Goal: Task Accomplishment & Management: Manage account settings

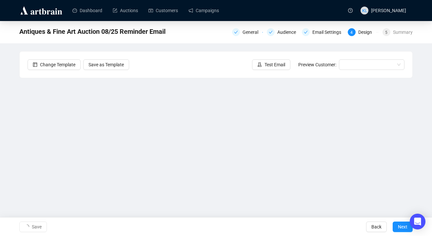
scroll to position [8, 0]
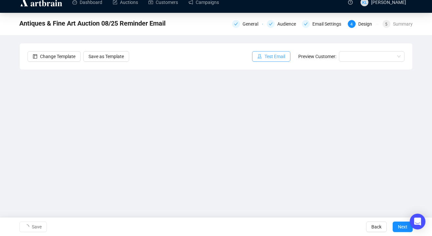
click at [268, 56] on span "Test Email" at bounding box center [275, 56] width 21 height 7
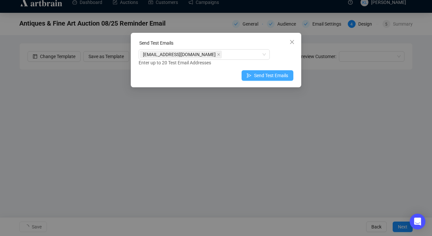
click at [247, 73] on icon "send" at bounding box center [249, 75] width 5 height 5
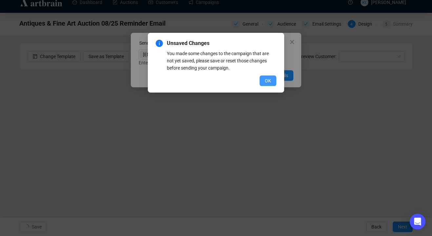
click at [263, 76] on button "OK" at bounding box center [268, 80] width 17 height 10
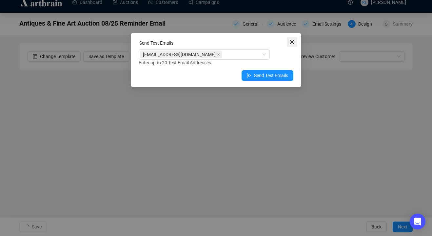
click at [290, 41] on icon "close" at bounding box center [291, 41] width 5 height 5
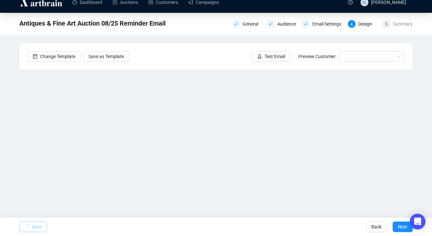
click at [40, 226] on span "Save" at bounding box center [37, 226] width 10 height 18
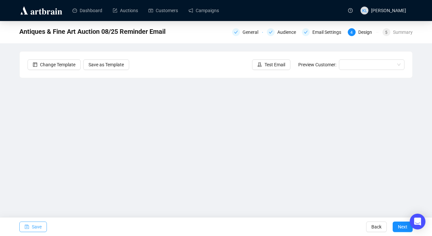
click at [39, 226] on span "Save" at bounding box center [37, 226] width 10 height 18
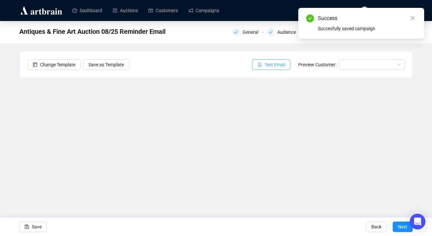
click at [277, 66] on span "Test Email" at bounding box center [275, 64] width 21 height 7
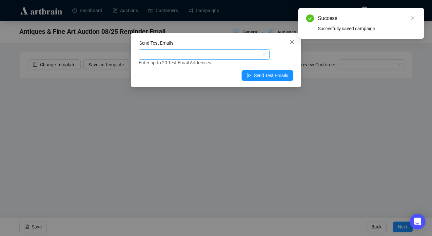
click at [239, 56] on div at bounding box center [201, 54] width 122 height 9
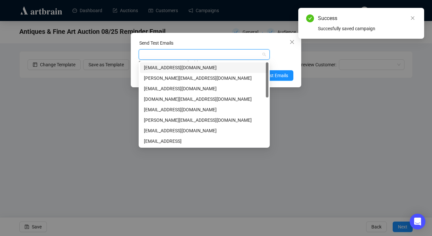
click at [237, 67] on div "[EMAIL_ADDRESS][DOMAIN_NAME]" at bounding box center [204, 67] width 121 height 7
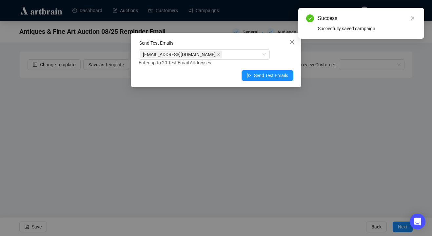
click at [283, 62] on div "Enter up to 20 Test Email Addresses" at bounding box center [216, 63] width 155 height 8
click at [281, 73] on span "Send Test Emails" at bounding box center [271, 75] width 34 height 7
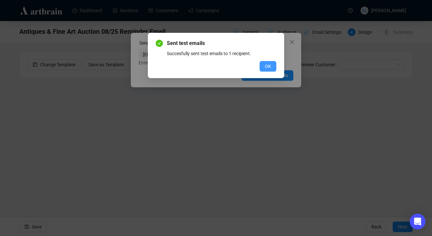
click at [267, 64] on span "OK" at bounding box center [268, 66] width 6 height 7
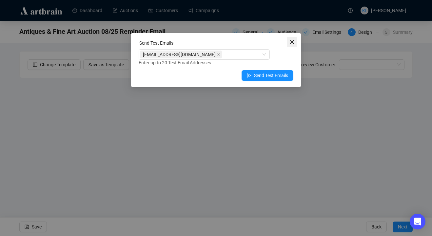
click at [295, 42] on span "Close" at bounding box center [292, 41] width 10 height 5
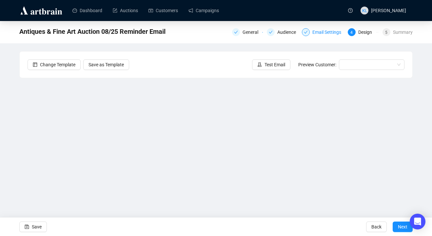
click at [318, 28] on div "Email Settings" at bounding box center [328, 32] width 33 height 8
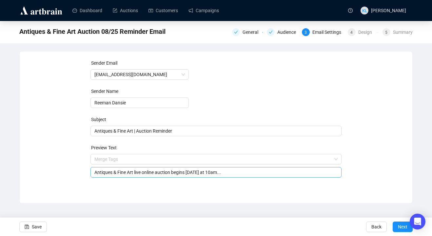
click at [95, 160] on span "Merge Tags Antiques & Fine Art live online auction begins tomorrow at 10am..." at bounding box center [215, 165] width 251 height 18
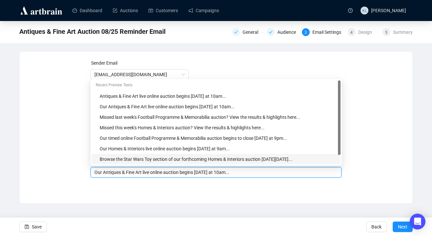
type input "Our Antiques & Fine Art live online auction begins tomorrow at 10am..."
click at [135, 188] on div "Sender Email auctions@reemandansie.com Sender Name Reeman Dansie Subject Antiqu…" at bounding box center [216, 122] width 393 height 142
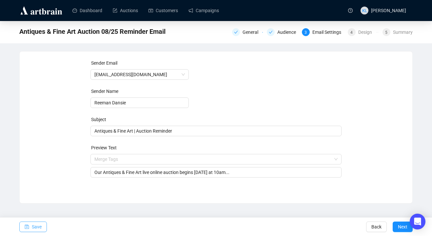
click at [42, 223] on span "Save" at bounding box center [37, 226] width 10 height 18
click at [406, 32] on div "Summary" at bounding box center [403, 32] width 20 height 8
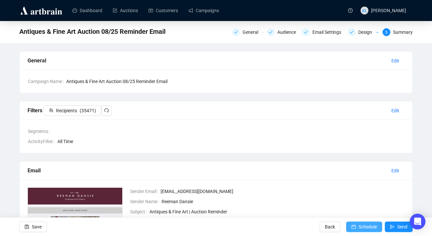
click at [349, 223] on button "Schedule" at bounding box center [364, 226] width 36 height 10
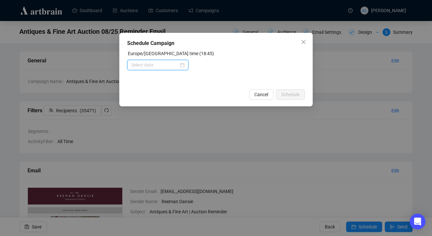
click at [170, 63] on input at bounding box center [155, 64] width 48 height 7
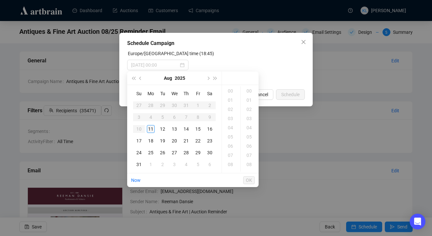
click at [152, 128] on div "11" at bounding box center [151, 129] width 8 height 8
click at [249, 162] on div "30" at bounding box center [250, 160] width 16 height 9
type input "2025-08-11 19:30"
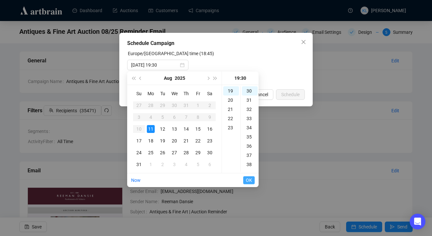
click at [249, 180] on span "OK" at bounding box center [249, 180] width 6 height 12
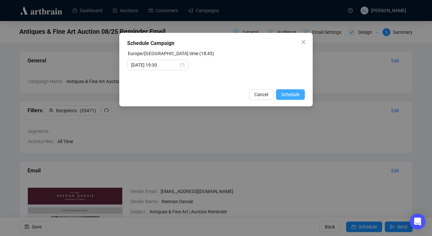
click at [281, 92] on span "Schedule" at bounding box center [290, 94] width 18 height 7
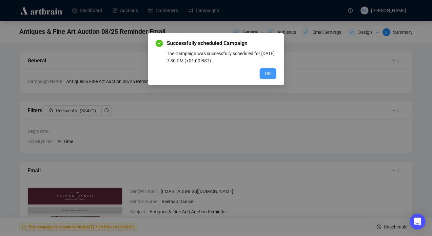
click at [269, 72] on span "OK" at bounding box center [268, 73] width 6 height 7
